Goal: Information Seeking & Learning: Understand process/instructions

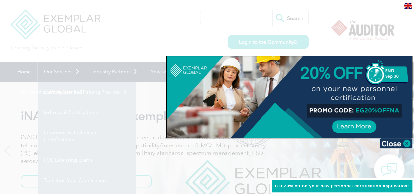
click at [88, 104] on div at bounding box center [207, 97] width 414 height 194
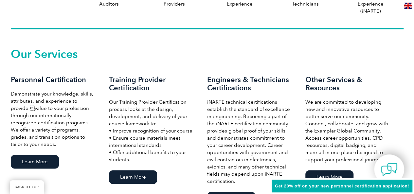
scroll to position [458, 0]
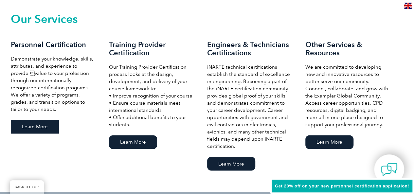
click at [34, 129] on link "Learn More" at bounding box center [35, 127] width 48 height 14
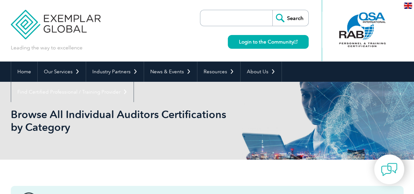
click at [128, 134] on div "Browse All Individual Auditors Certifications by Category" at bounding box center [207, 121] width 392 height 78
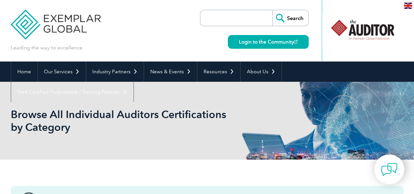
click at [219, 18] on input "search" at bounding box center [237, 18] width 69 height 16
type input "22301"
click at [272, 10] on input "Search" at bounding box center [290, 18] width 36 height 16
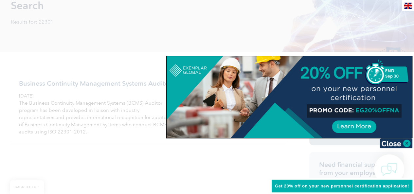
scroll to position [122, 0]
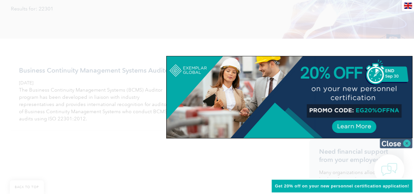
click at [405, 142] on img at bounding box center [395, 143] width 33 height 10
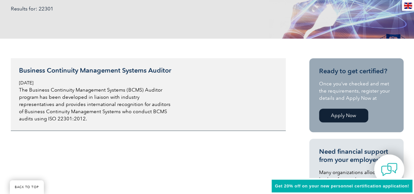
click at [148, 70] on h3 "Business Continuity Management Systems Auditor" at bounding box center [96, 70] width 155 height 8
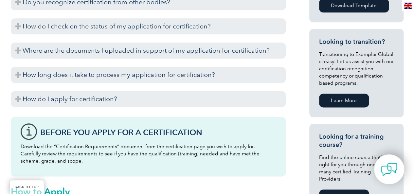
scroll to position [383, 0]
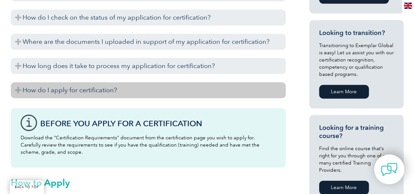
click at [124, 96] on h3 "How do I apply for certification?" at bounding box center [148, 90] width 275 height 16
